Goal: Task Accomplishment & Management: Use online tool/utility

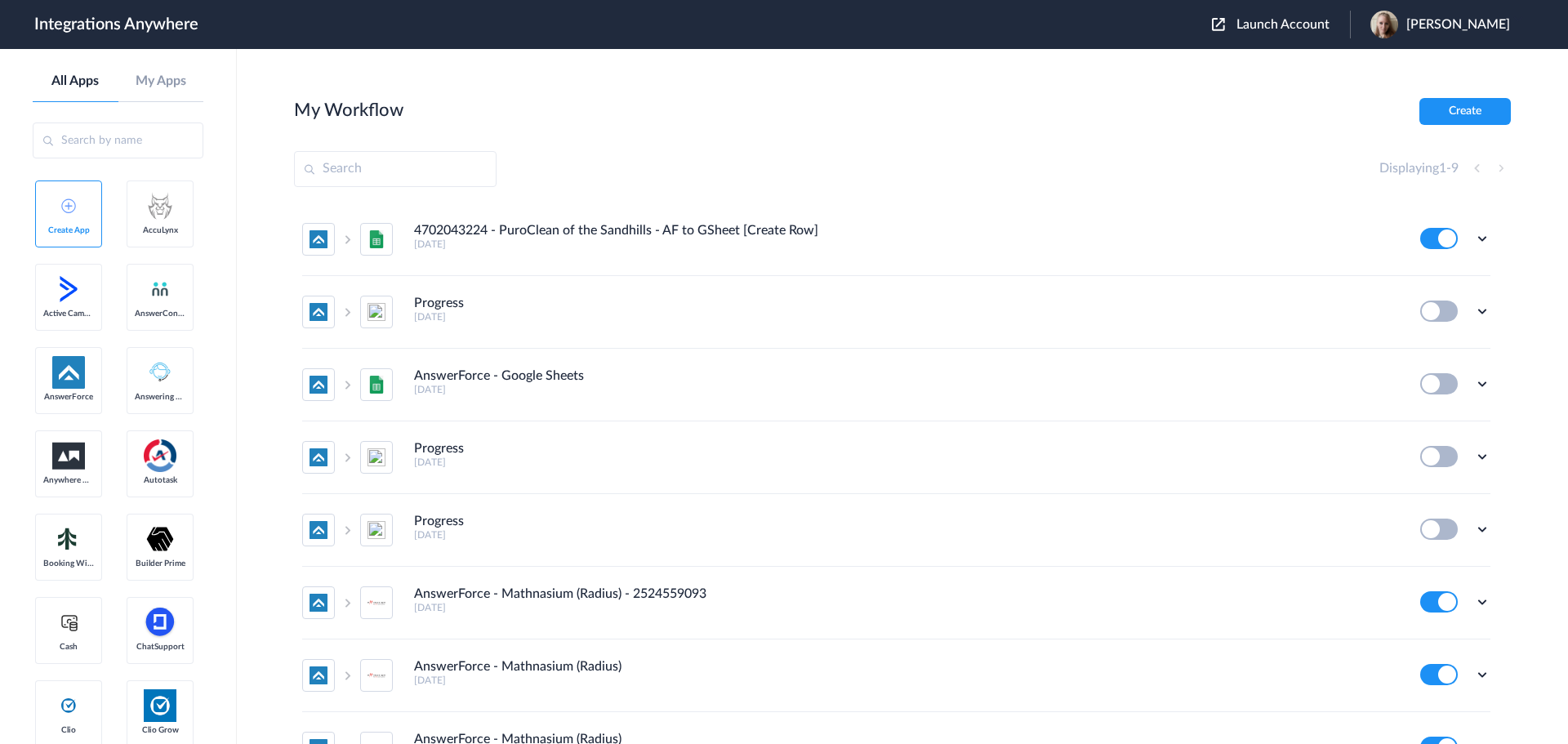
click at [409, 178] on input "text" at bounding box center [396, 169] width 203 height 36
click at [1310, 23] on span "Launch Account" at bounding box center [1283, 24] width 93 height 13
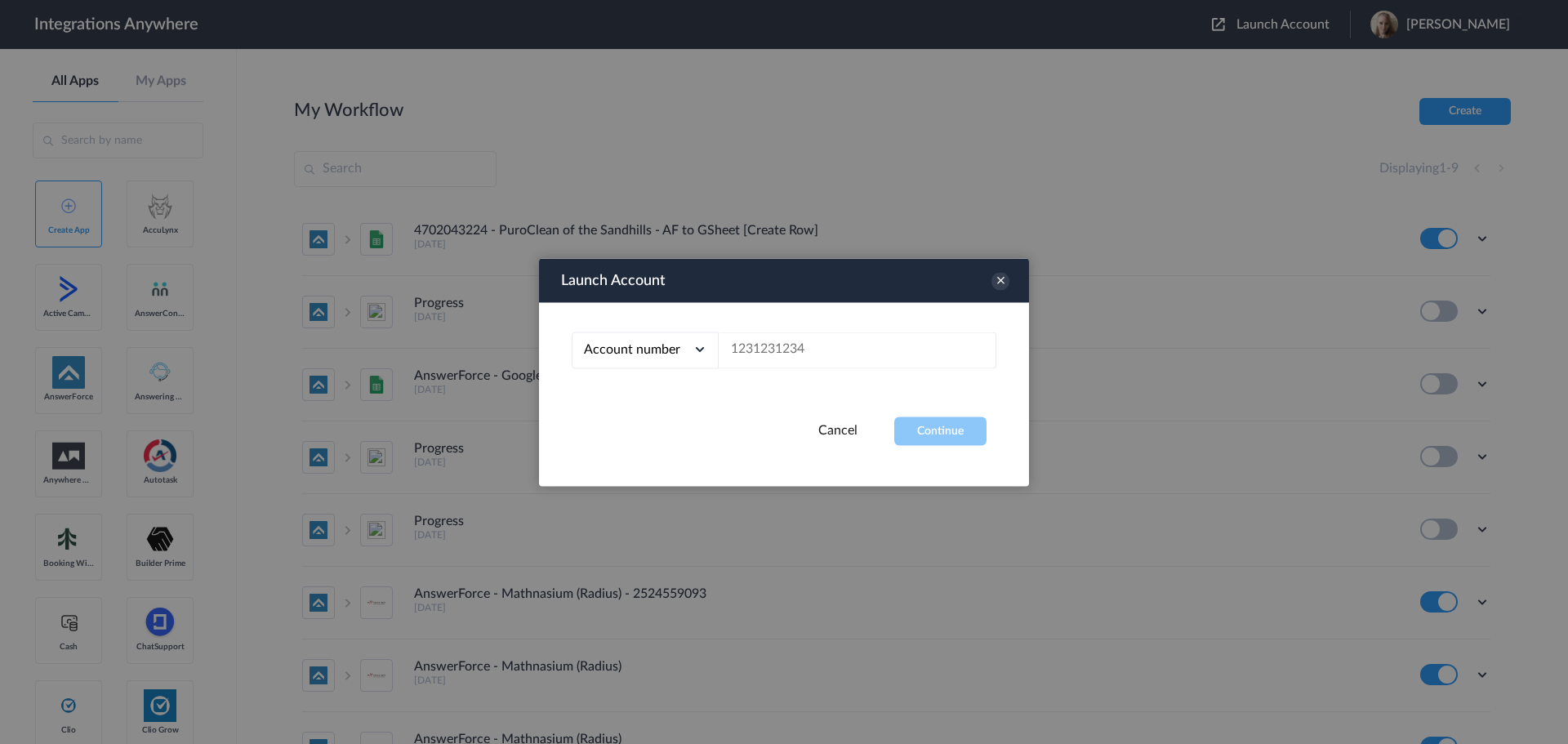
click at [532, 110] on div at bounding box center [784, 372] width 1568 height 744
click at [850, 431] on link "Cancel" at bounding box center [838, 429] width 39 height 13
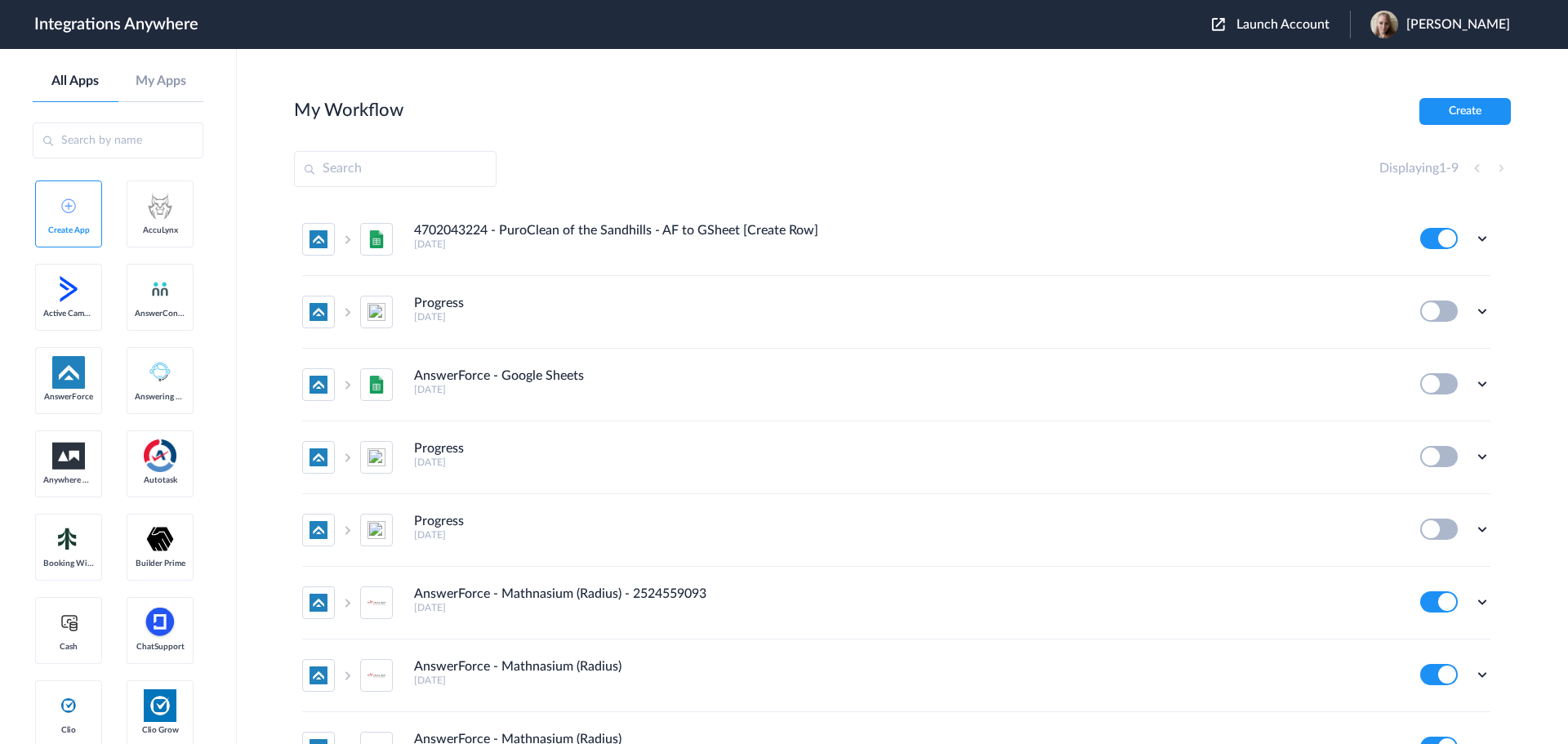
click at [410, 175] on input "text" at bounding box center [396, 169] width 203 height 36
paste input "[URL][DOMAIN_NAME]"
type input "[URL][DOMAIN_NAME]"
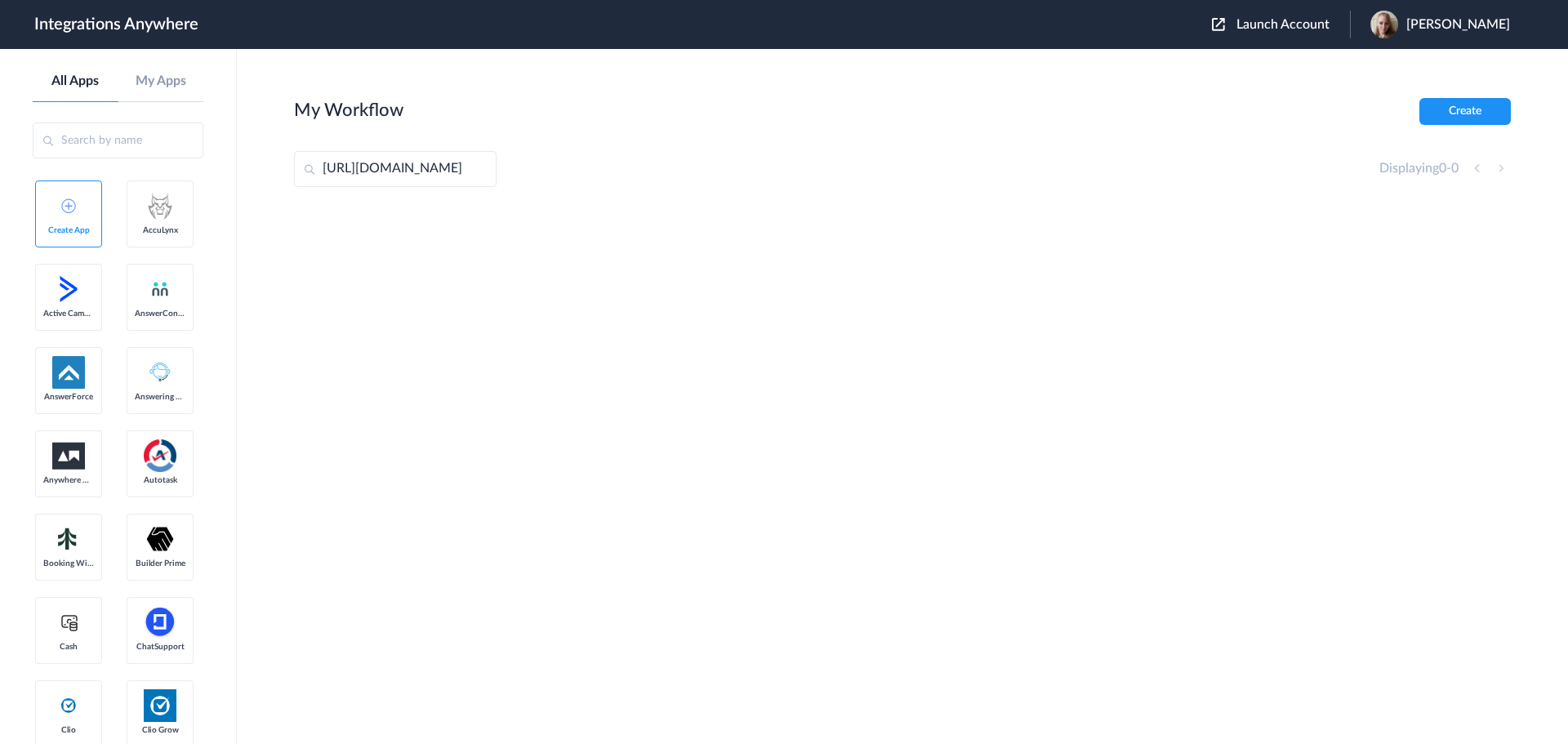
drag, startPoint x: 493, startPoint y: 166, endPoint x: 297, endPoint y: 174, distance: 196.2
click at [294, 173] on input "[URL][DOMAIN_NAME]" at bounding box center [396, 169] width 203 height 36
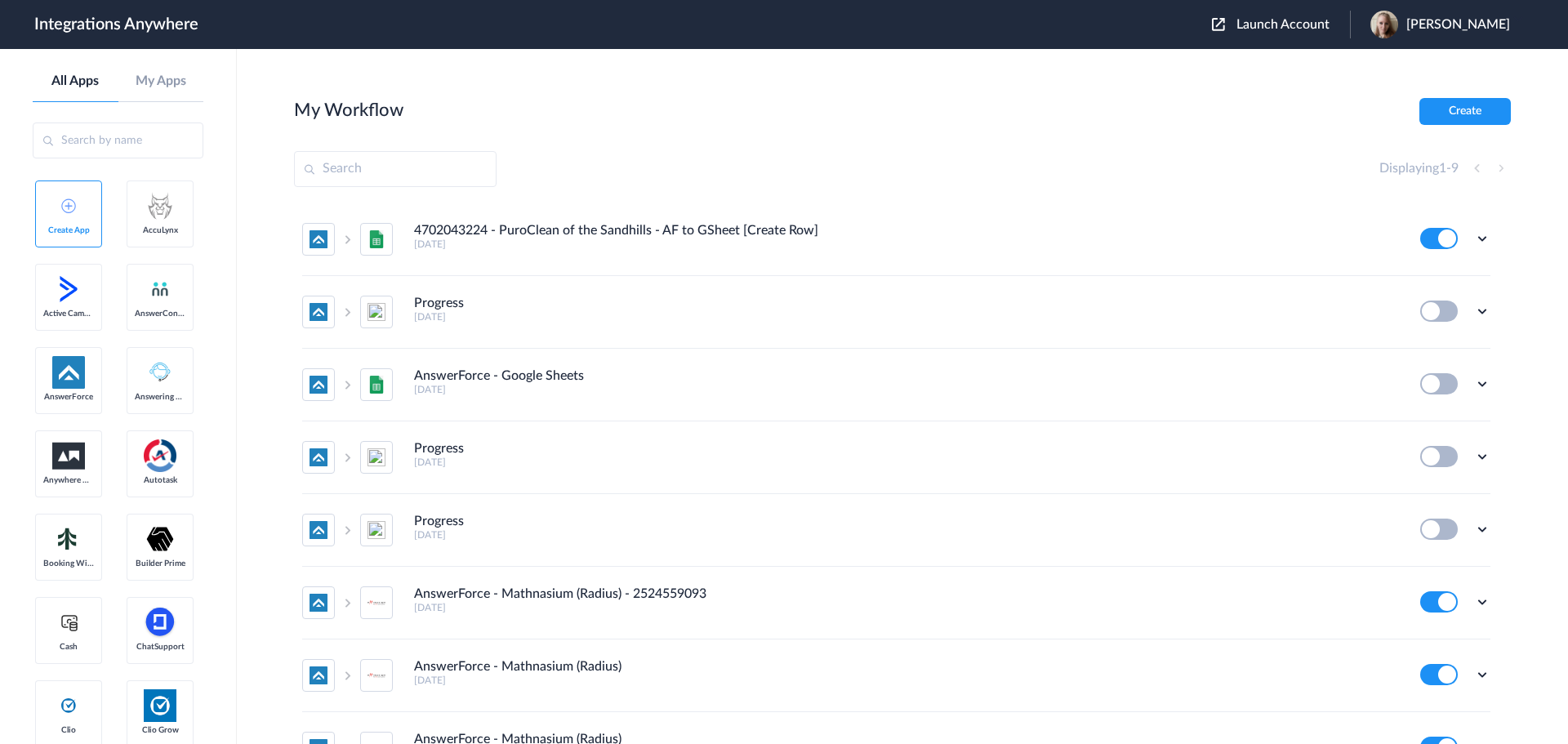
click at [422, 172] on input "text" at bounding box center [396, 169] width 203 height 36
paste input "8772486088"
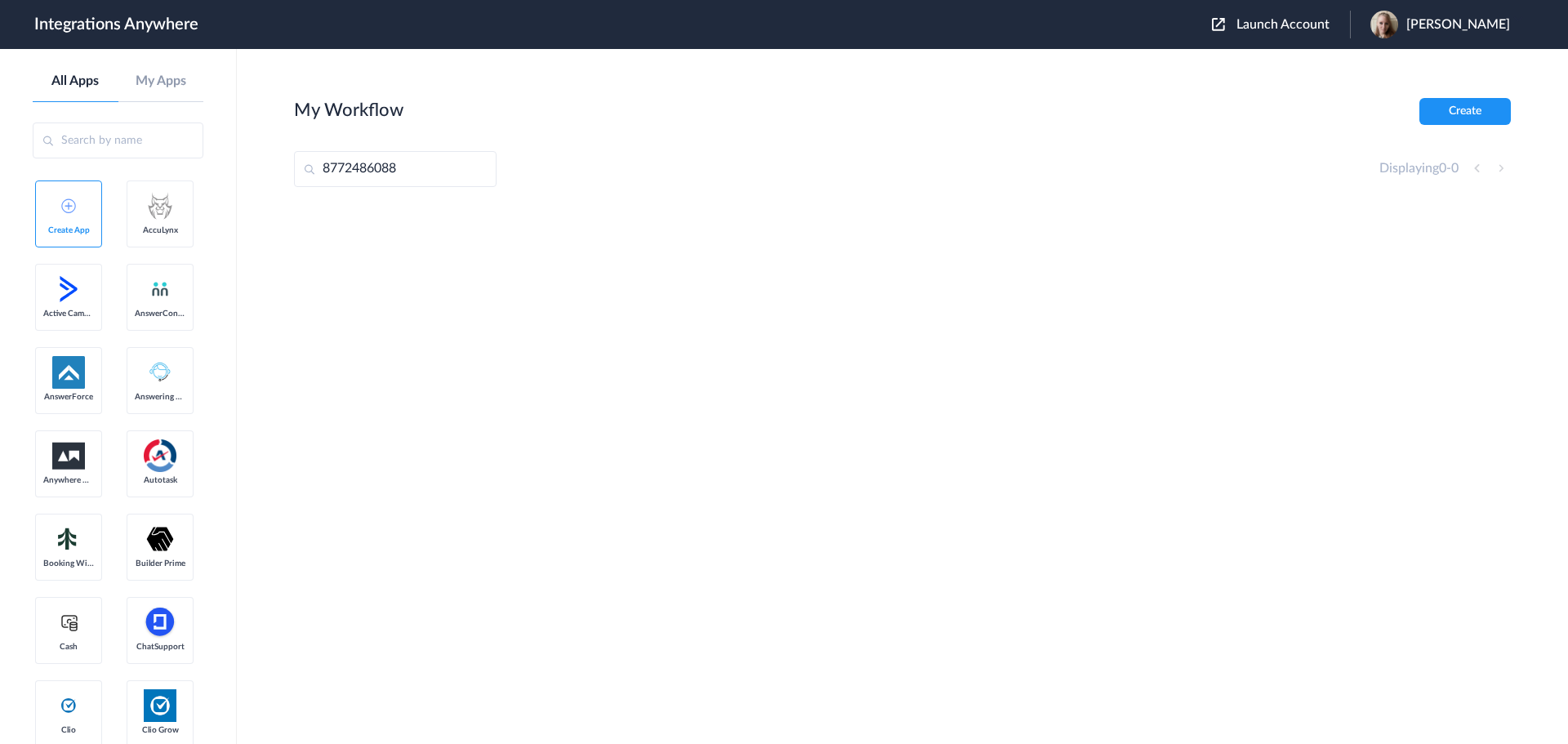
type input "8772486088"
click at [1309, 30] on span "Launch Account" at bounding box center [1283, 24] width 93 height 13
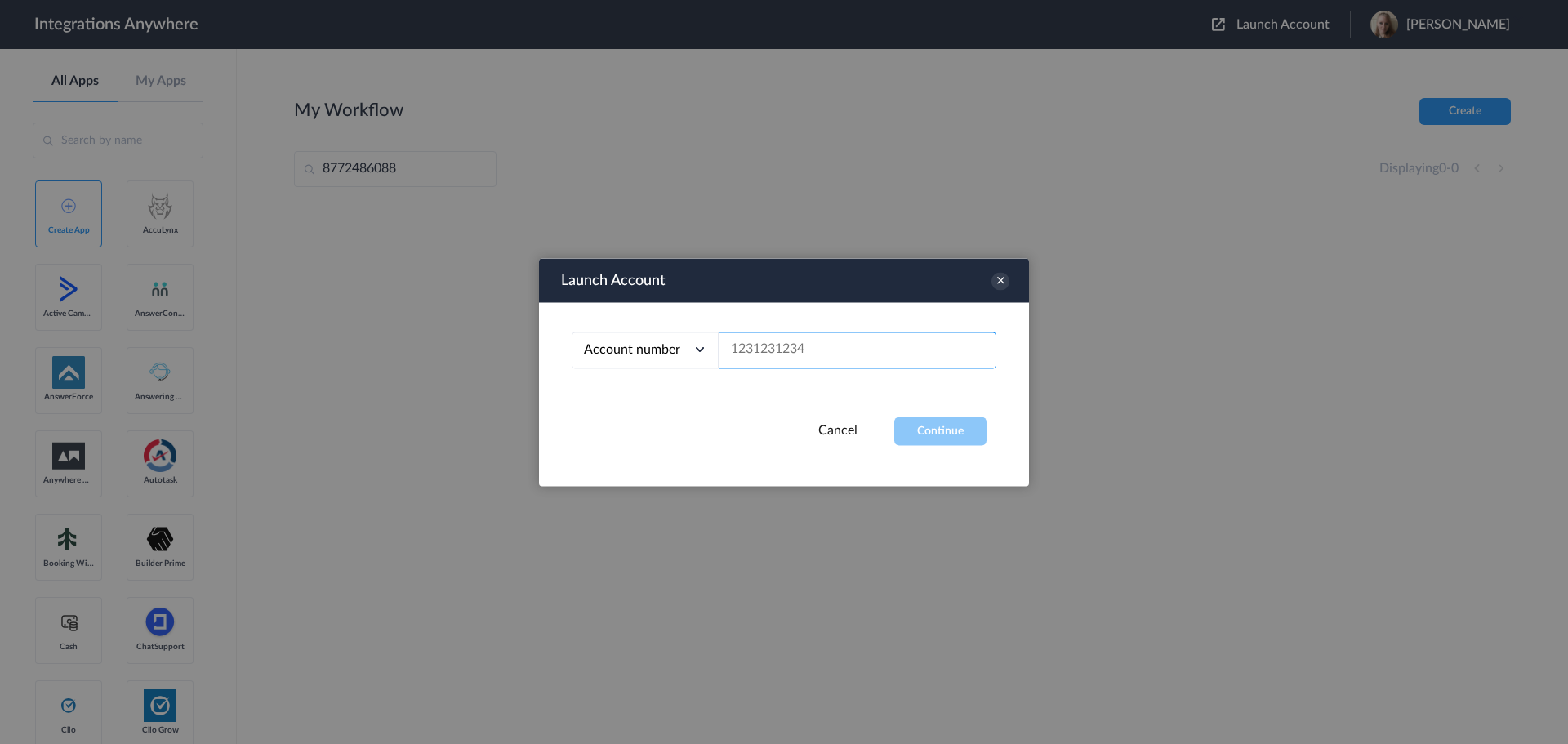
click at [851, 355] on input "text" at bounding box center [858, 349] width 278 height 37
paste input "8772486088"
type input "8772486088"
click at [931, 432] on button "Continue" at bounding box center [941, 430] width 93 height 28
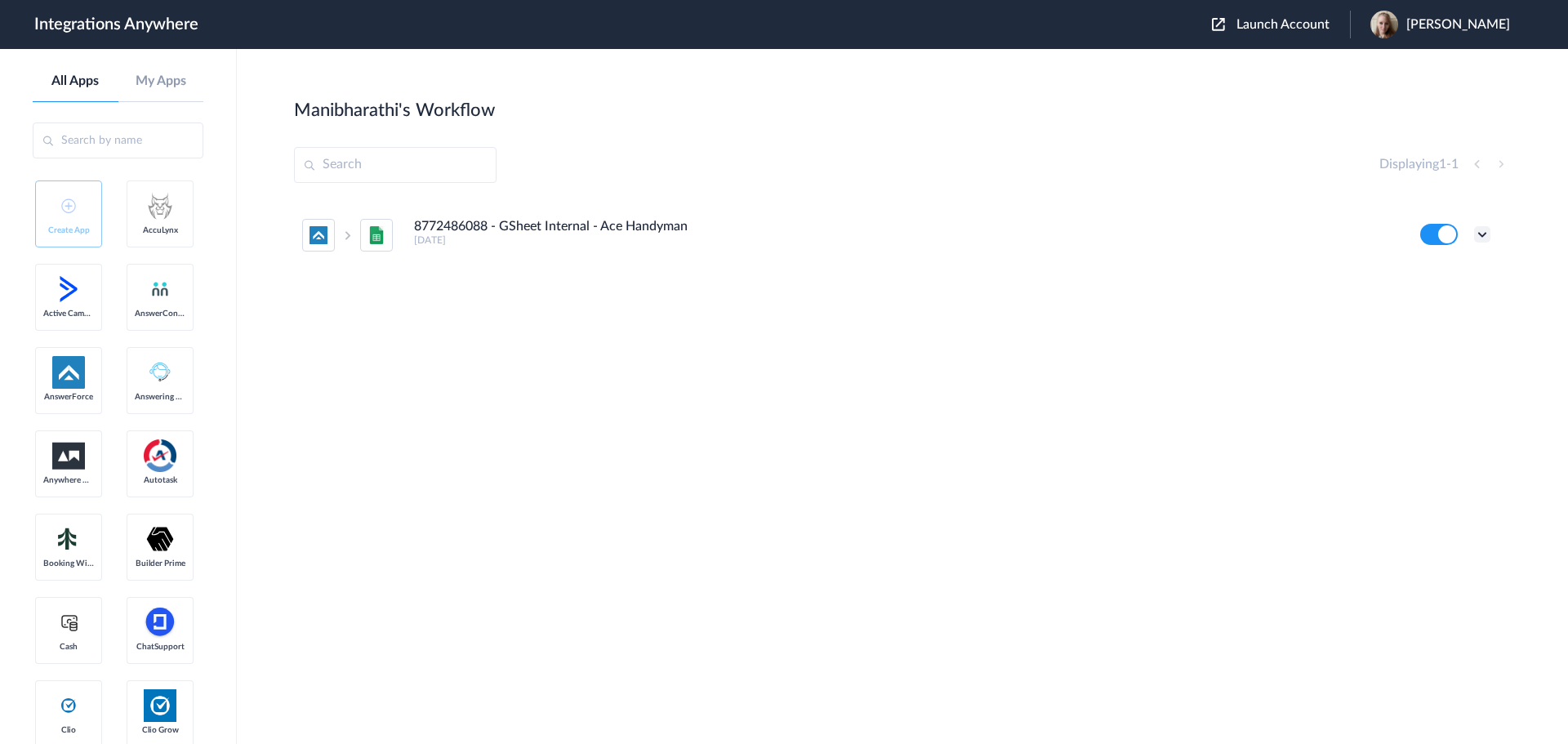
click at [1483, 233] on icon at bounding box center [1482, 234] width 16 height 16
click at [1449, 234] on button at bounding box center [1439, 234] width 38 height 21
click at [1484, 233] on icon at bounding box center [1482, 234] width 16 height 16
click at [1427, 333] on span "Delete" at bounding box center [1432, 332] width 33 height 11
click at [1417, 348] on span "Are you sure?" at bounding box center [1426, 340] width 58 height 26
